Goal: Information Seeking & Learning: Check status

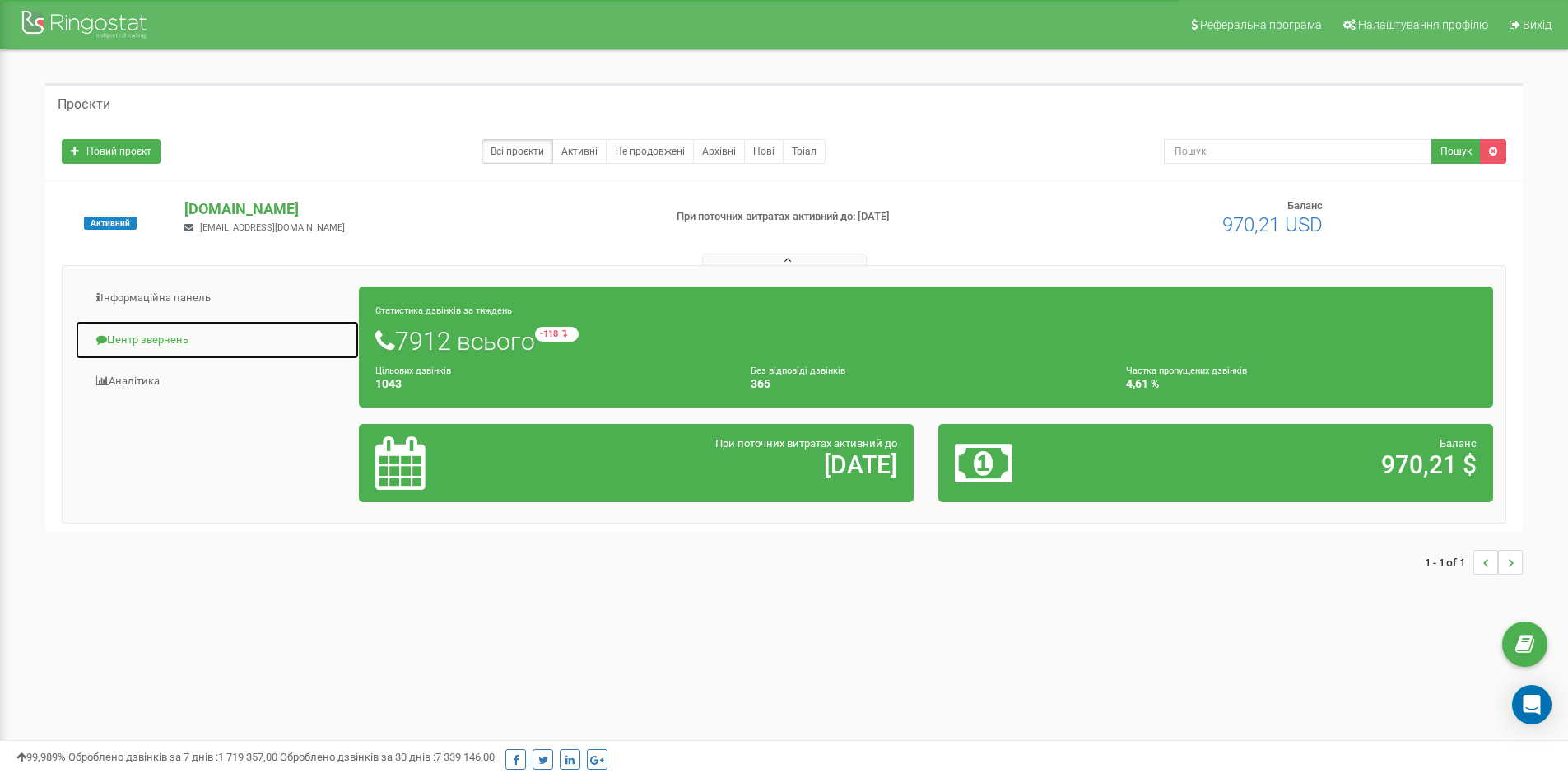
click at [144, 341] on link "Центр звернень" at bounding box center [217, 341] width 285 height 40
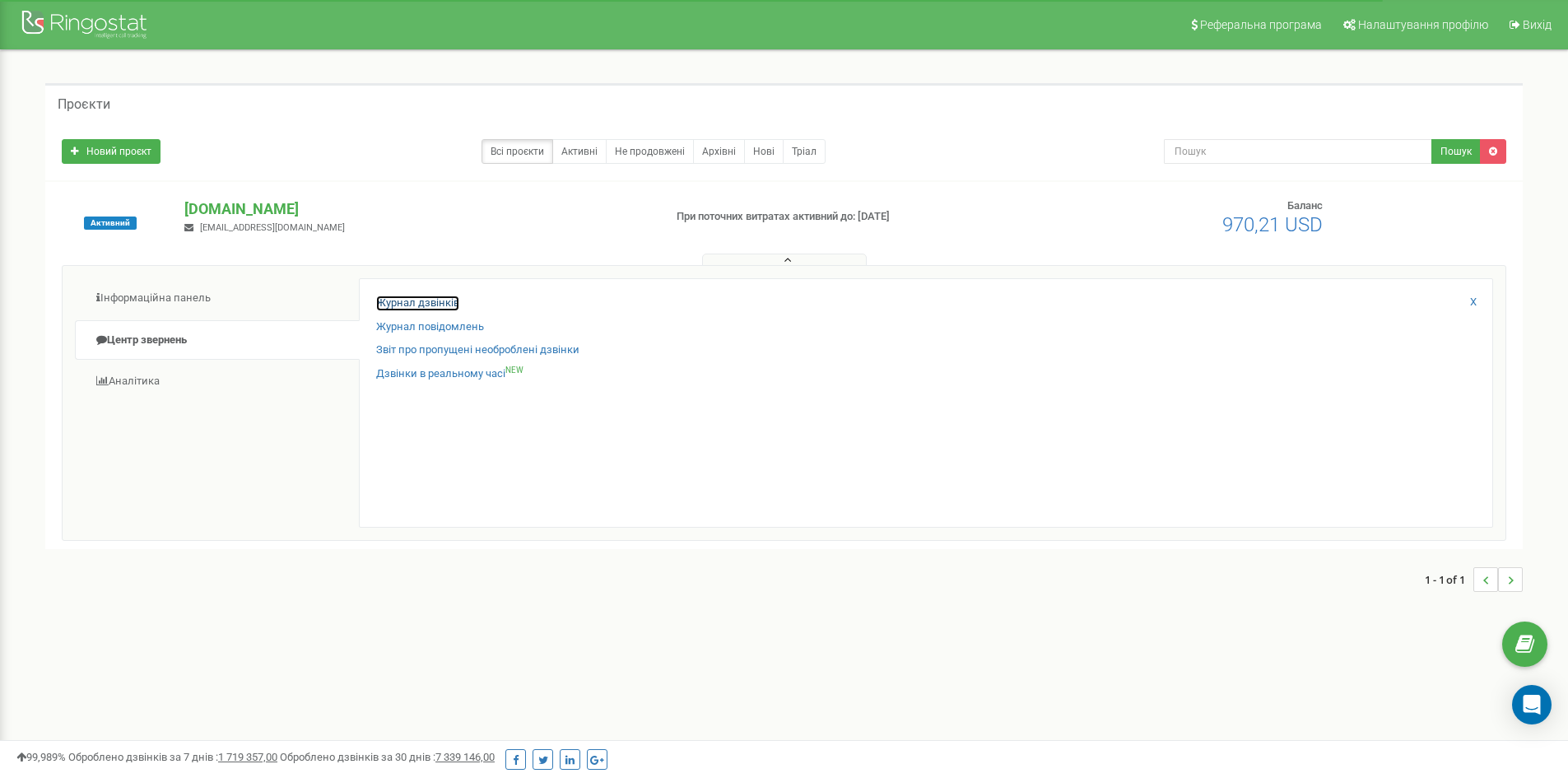
click at [434, 302] on link "Журнал дзвінків" at bounding box center [418, 303] width 83 height 16
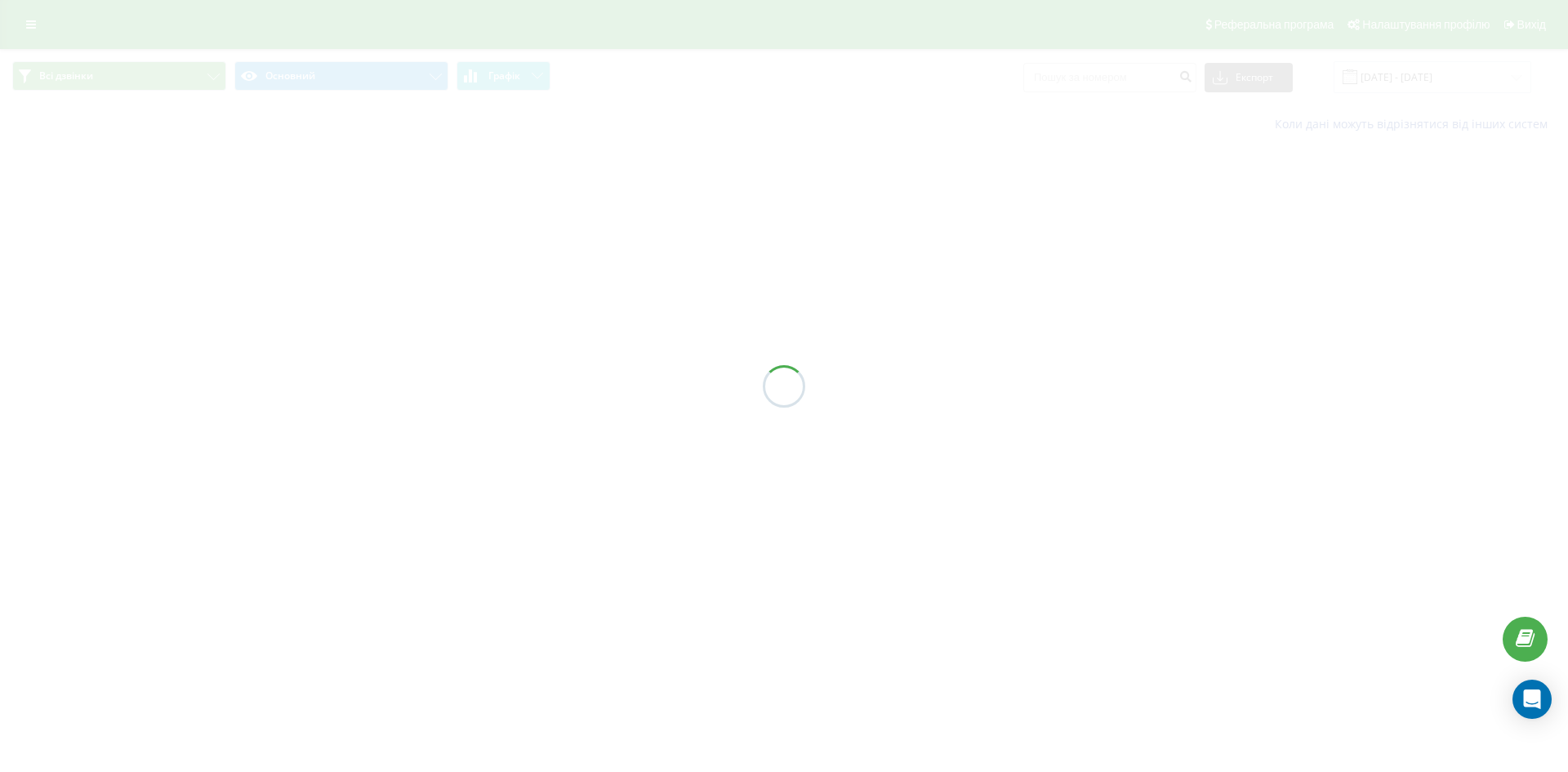
click at [1150, 76] on div at bounding box center [784, 386] width 1568 height 772
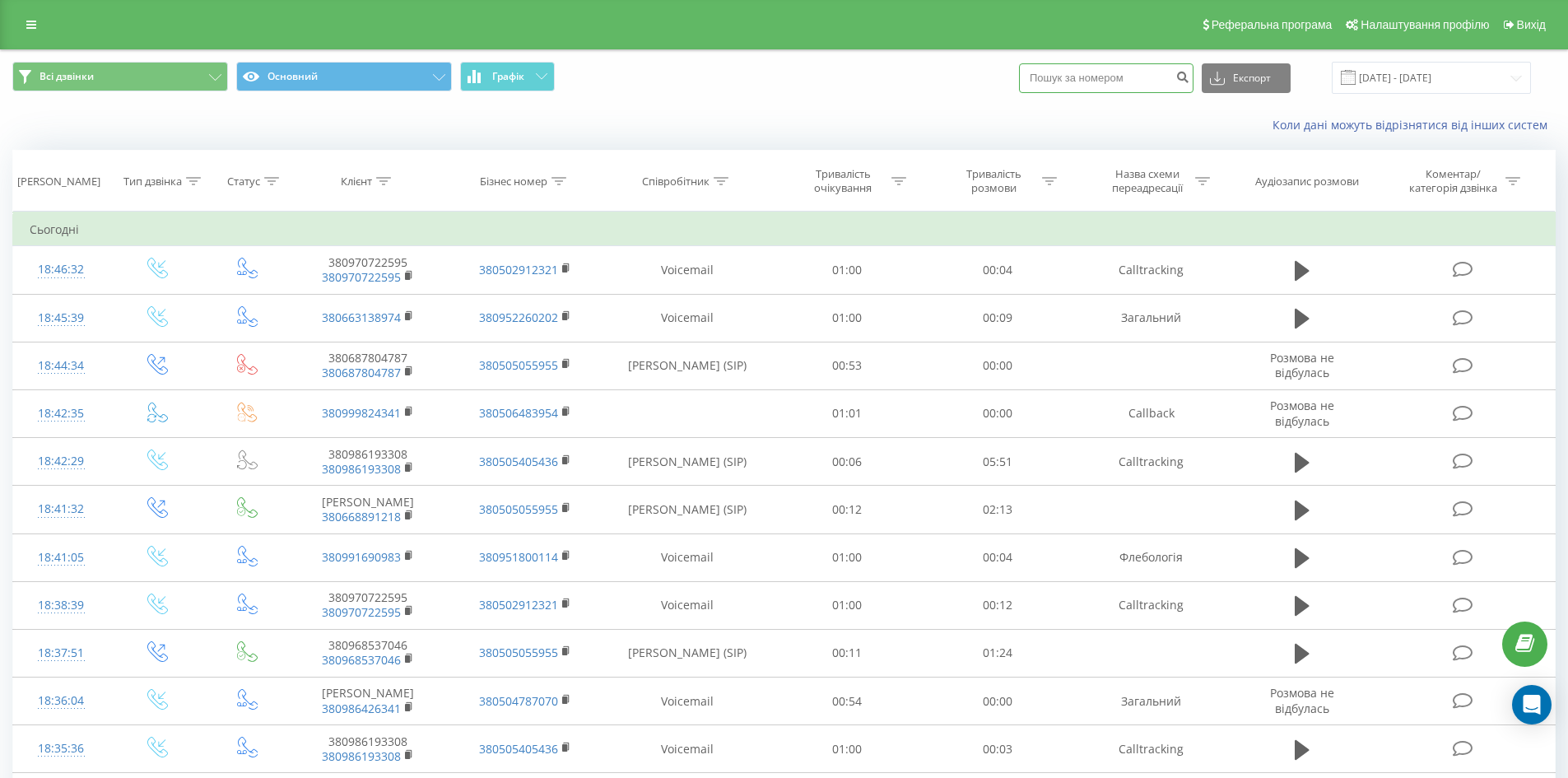
click at [1147, 80] on input at bounding box center [1107, 78] width 175 height 30
paste input "380986193308"
type input "380986193308"
click at [1190, 77] on icon "submit" at bounding box center [1182, 75] width 14 height 10
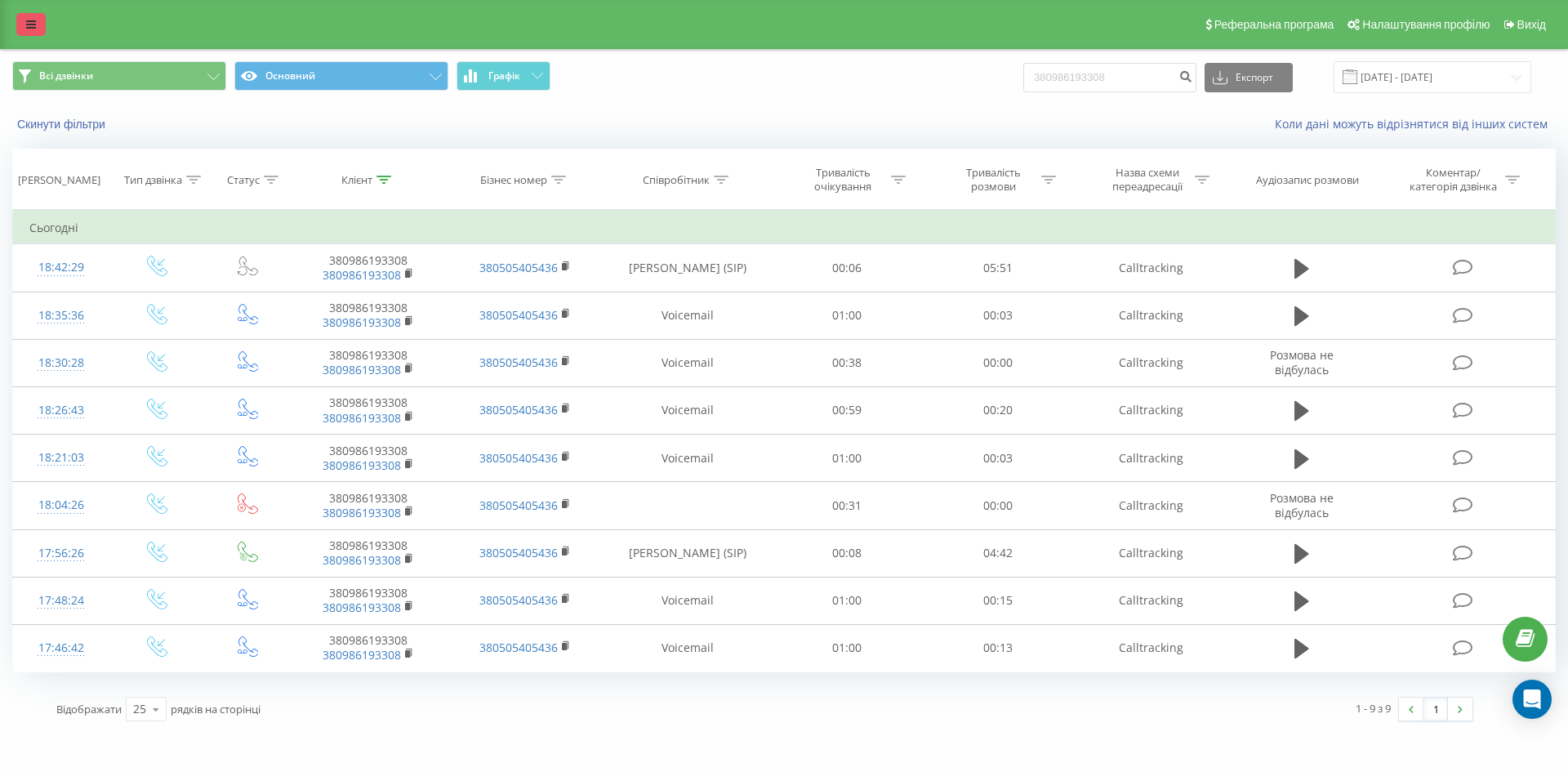
click at [35, 13] on link at bounding box center [31, 25] width 30 height 23
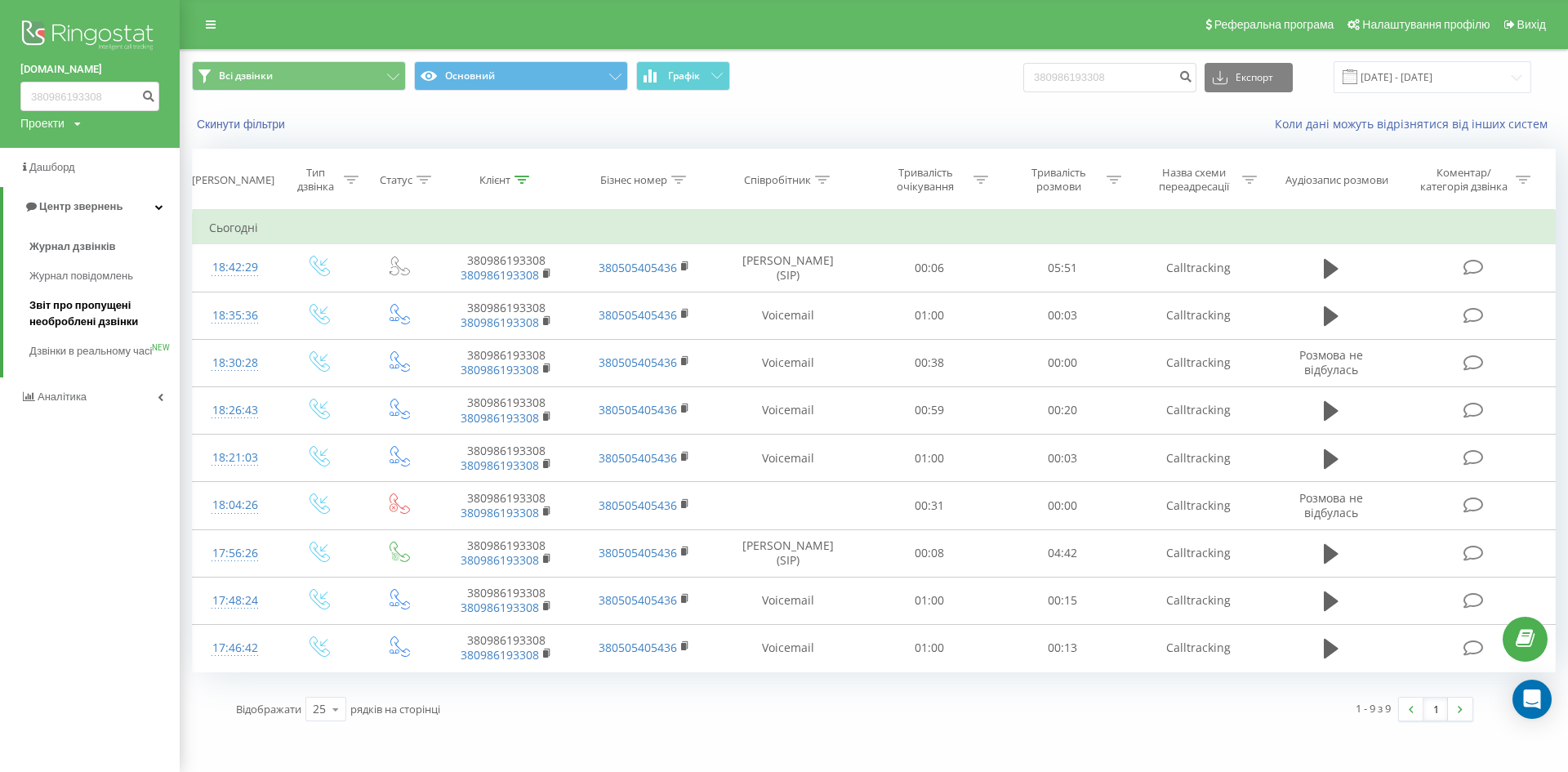
click at [58, 326] on span "Звіт про пропущені необроблені дзвінки" at bounding box center [101, 314] width 142 height 33
click at [74, 309] on span "Звіт про пропущені необроблені дзвінки" at bounding box center [101, 314] width 142 height 33
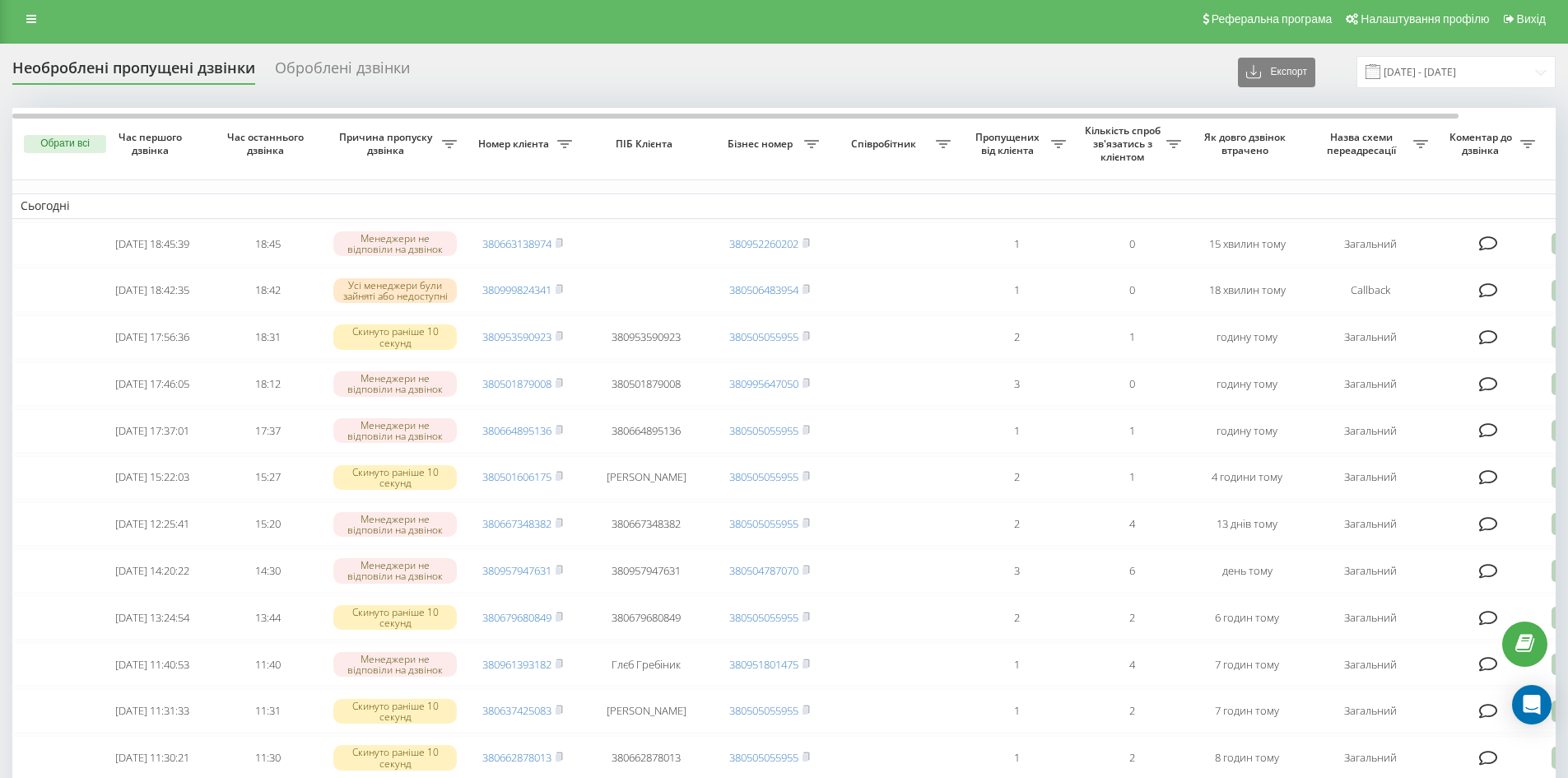
scroll to position [295, 0]
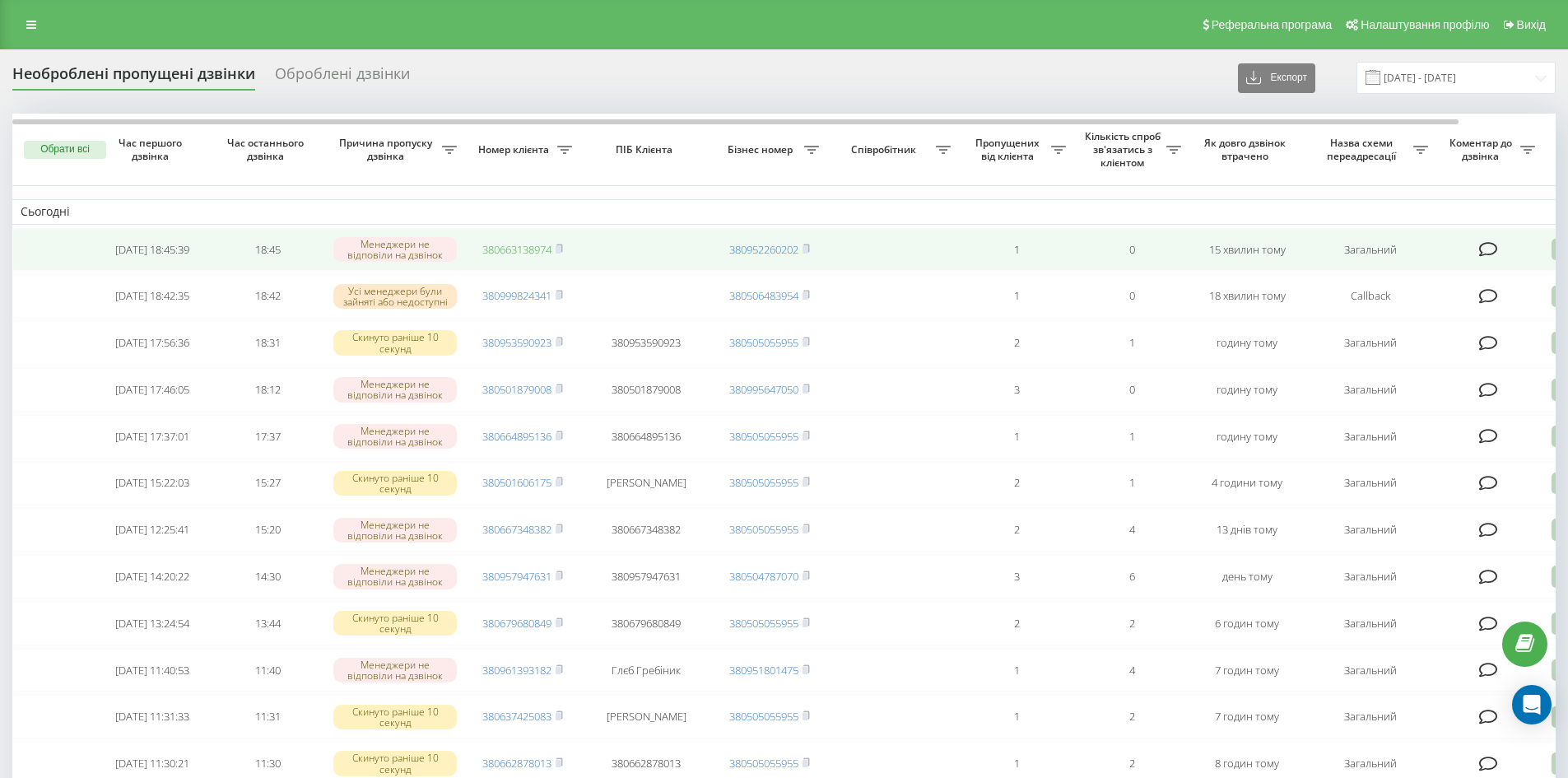
click at [529, 246] on link "380663138974" at bounding box center [516, 250] width 69 height 15
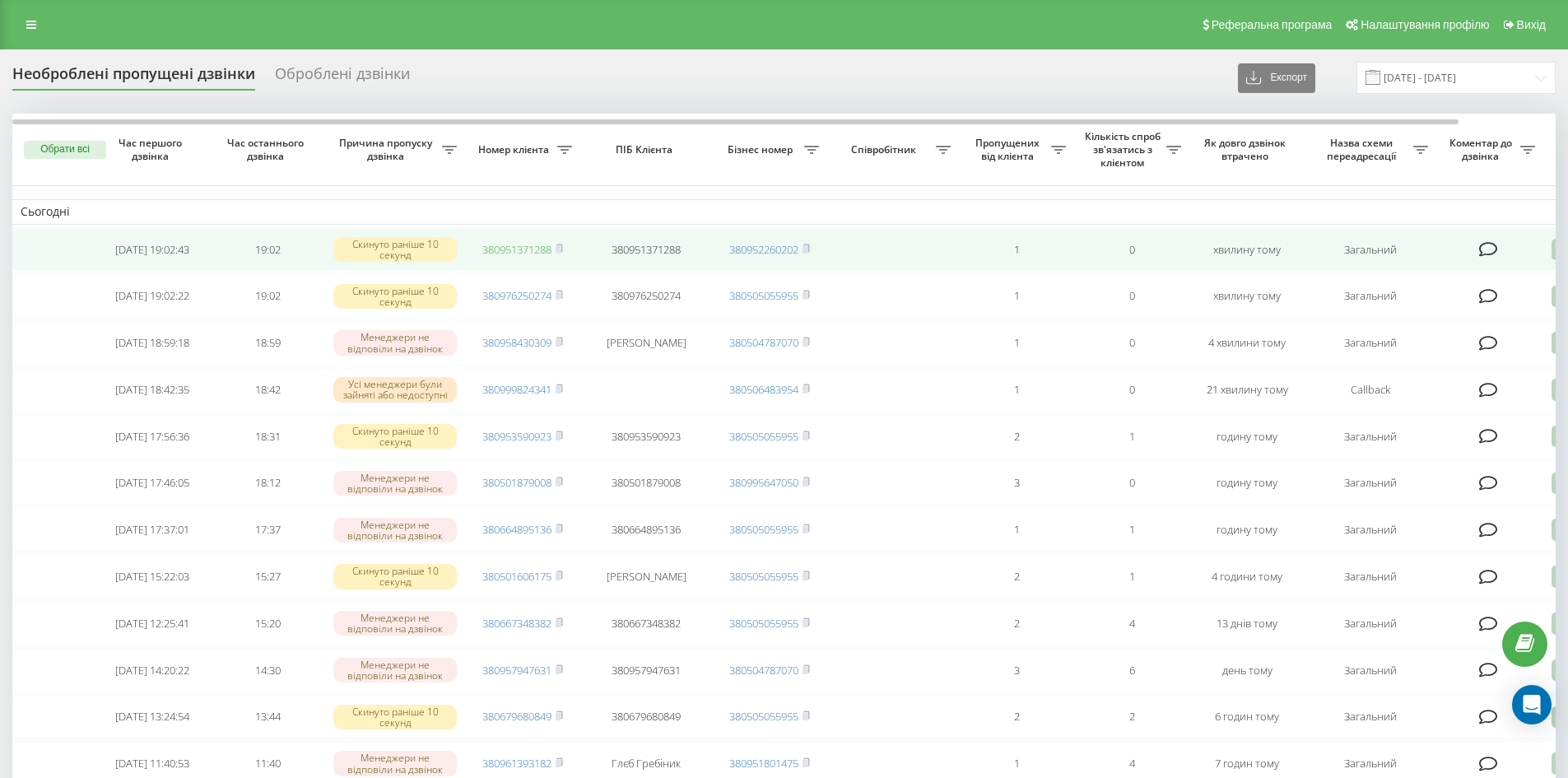
click at [547, 252] on link "380951371288" at bounding box center [516, 250] width 69 height 15
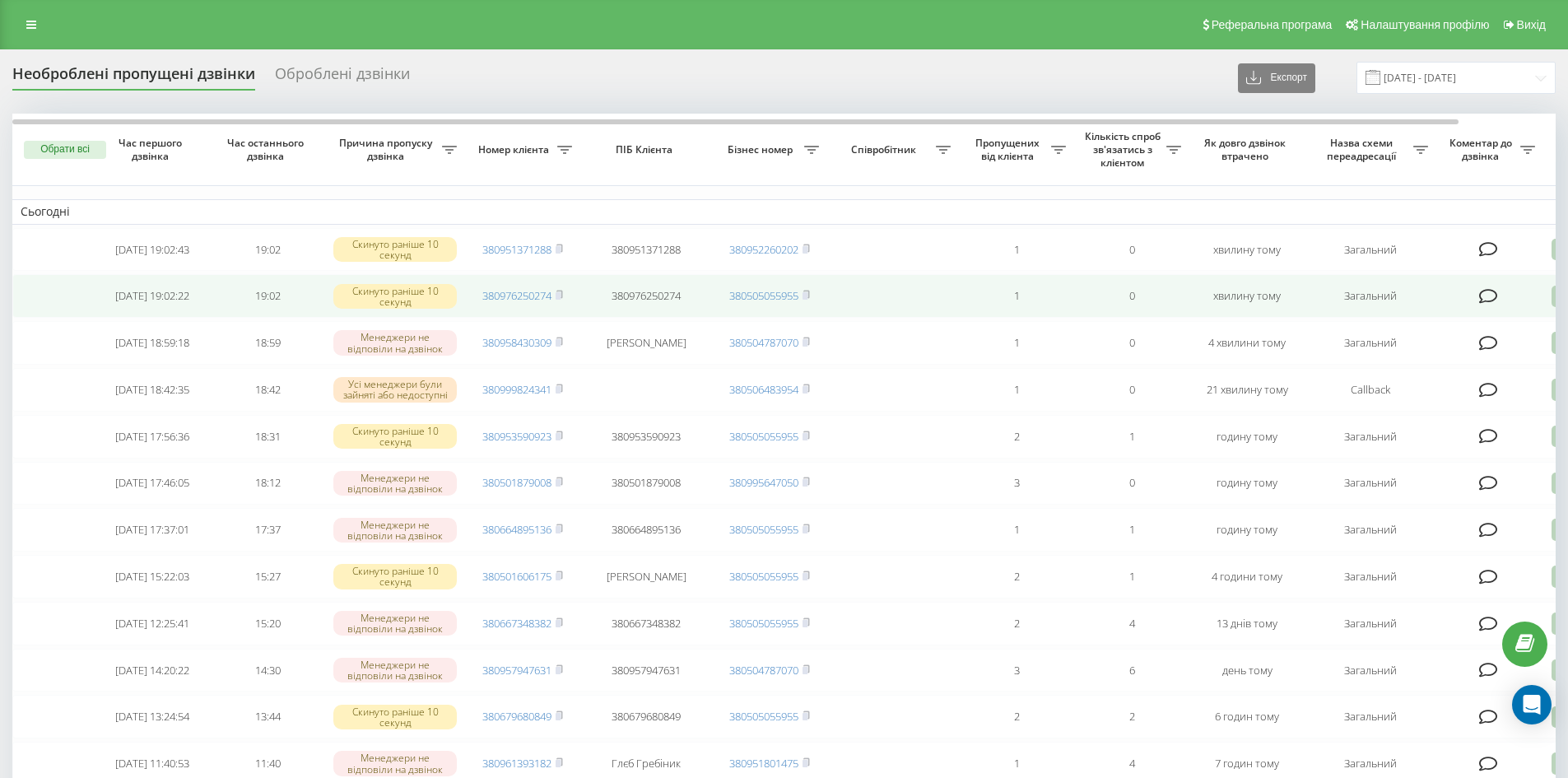
click at [557, 303] on span "380976250274" at bounding box center [522, 296] width 81 height 15
click at [488, 303] on link "380976250274" at bounding box center [516, 296] width 69 height 15
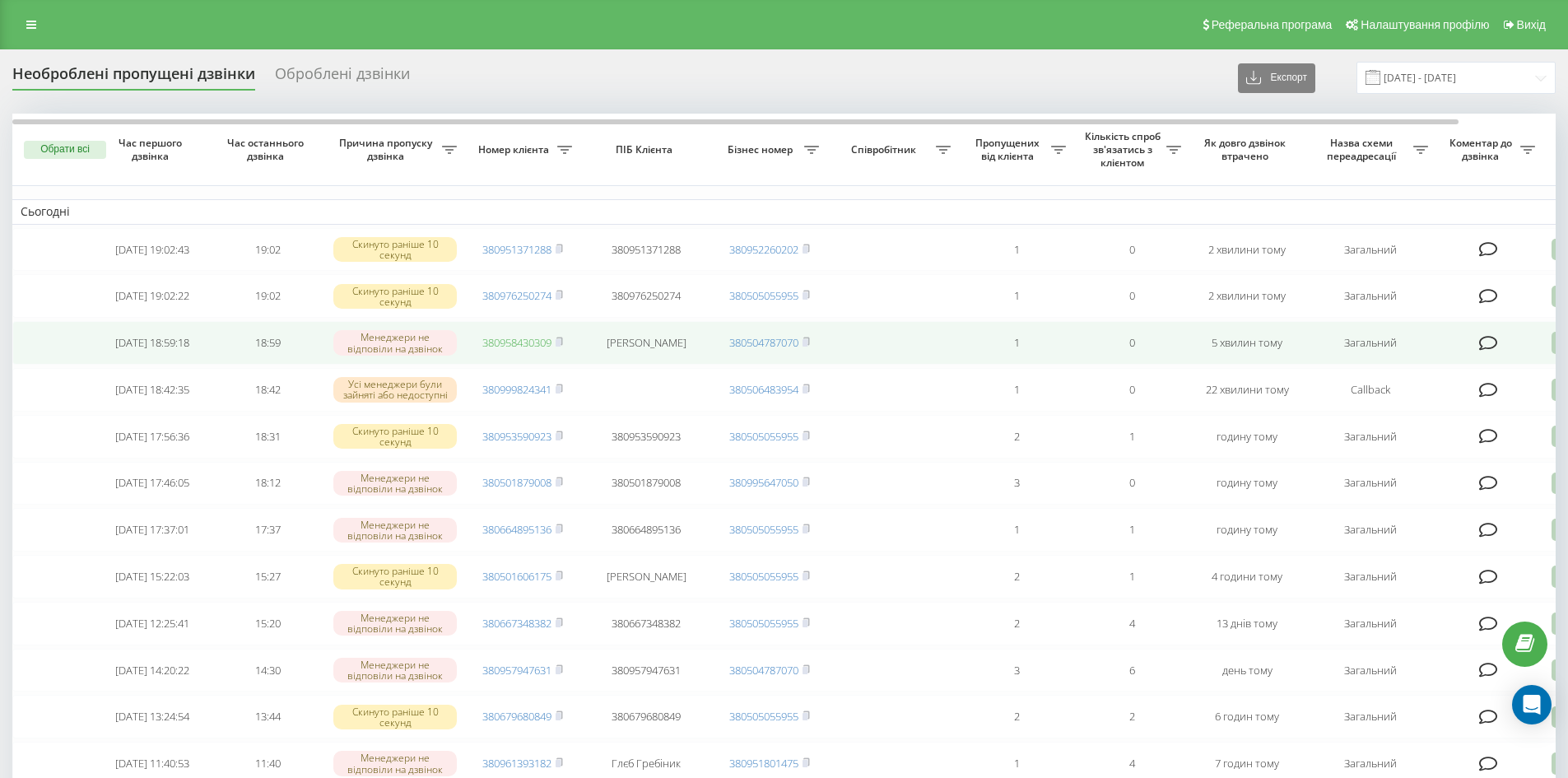
click at [510, 350] on link "380958430309" at bounding box center [516, 342] width 69 height 15
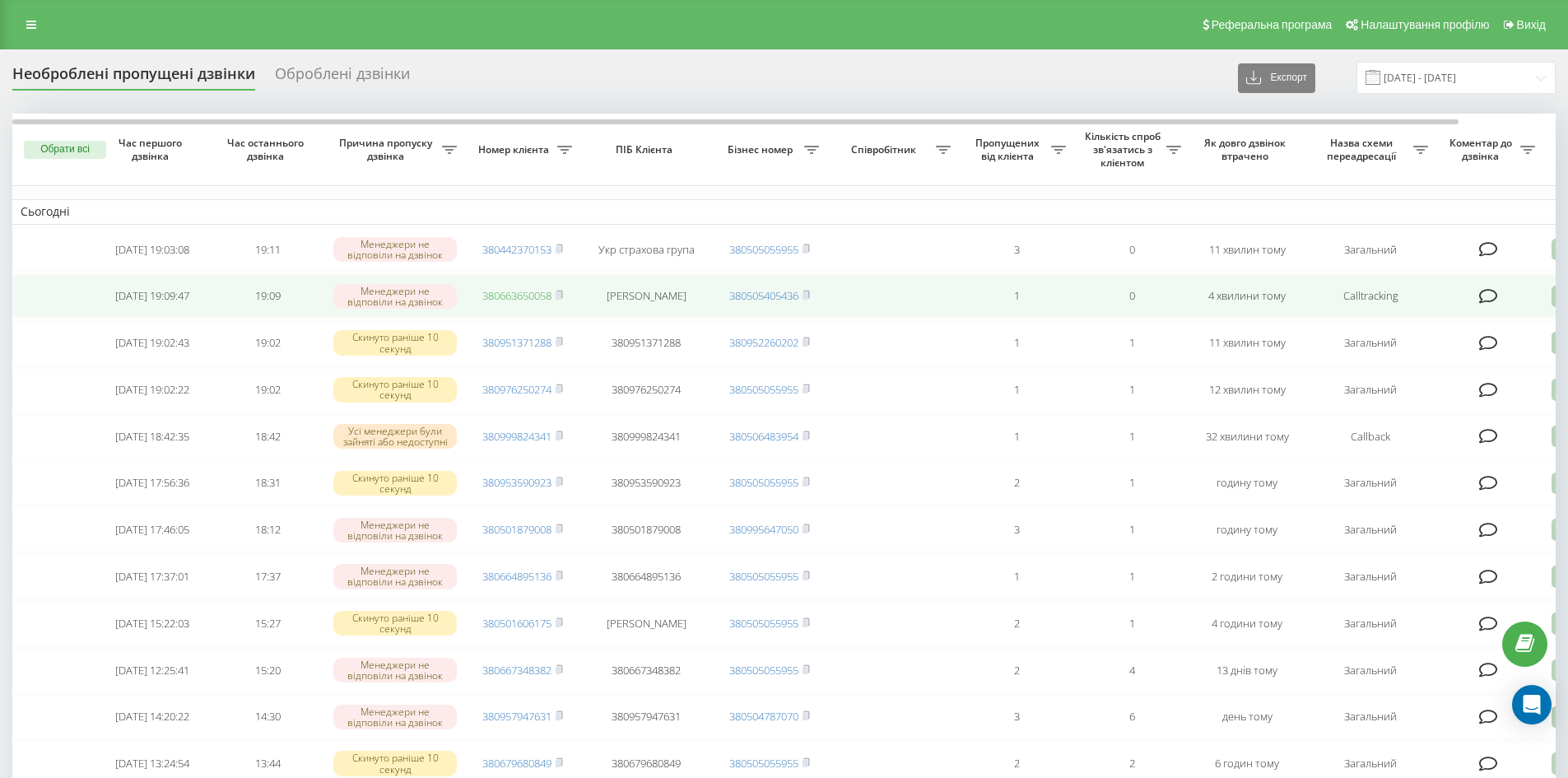
click at [524, 303] on link "380663650058" at bounding box center [516, 296] width 69 height 15
